Goal: Find specific page/section: Find specific page/section

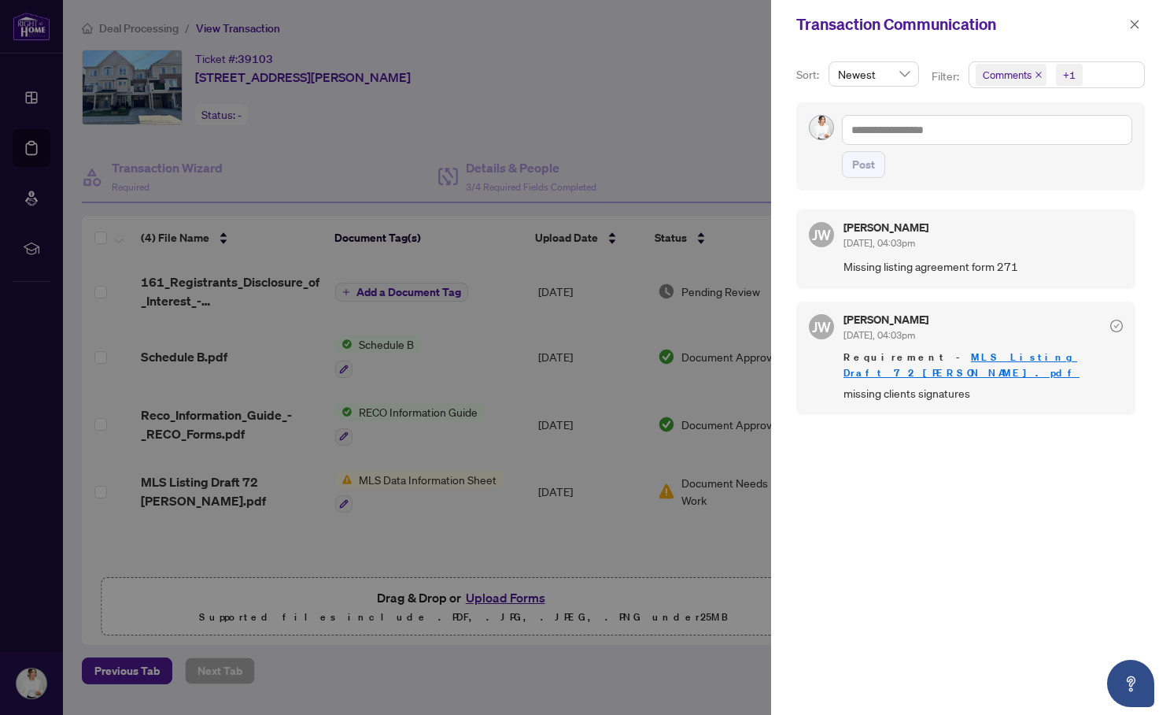
click at [679, 120] on div at bounding box center [585, 357] width 1170 height 715
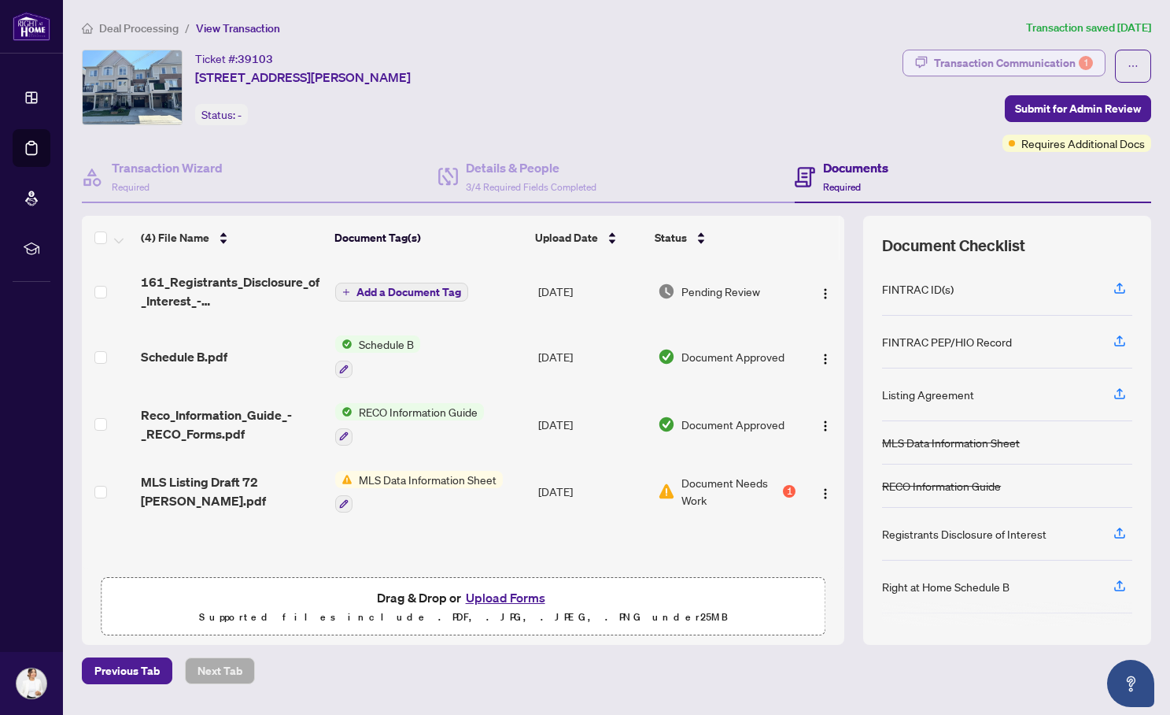
click at [1063, 61] on div "Transaction Communication 1" at bounding box center [1013, 62] width 159 height 25
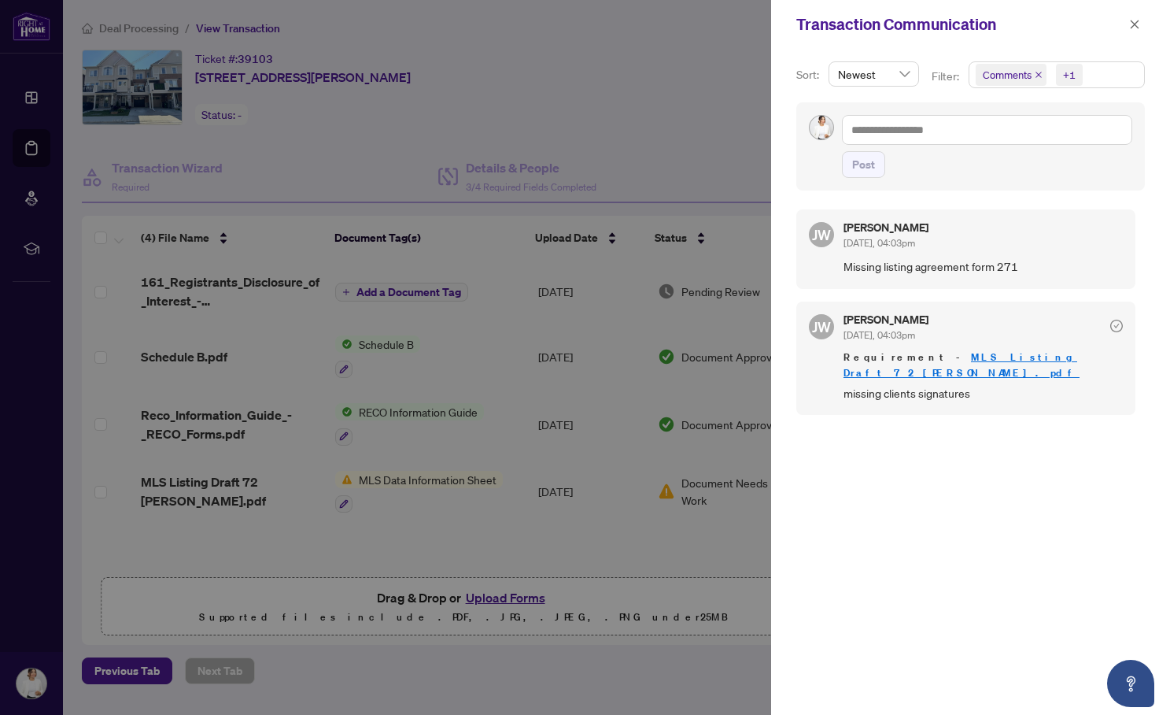
click at [563, 96] on div at bounding box center [585, 357] width 1170 height 715
click at [554, 115] on div at bounding box center [585, 357] width 1170 height 715
